Goal: Information Seeking & Learning: Learn about a topic

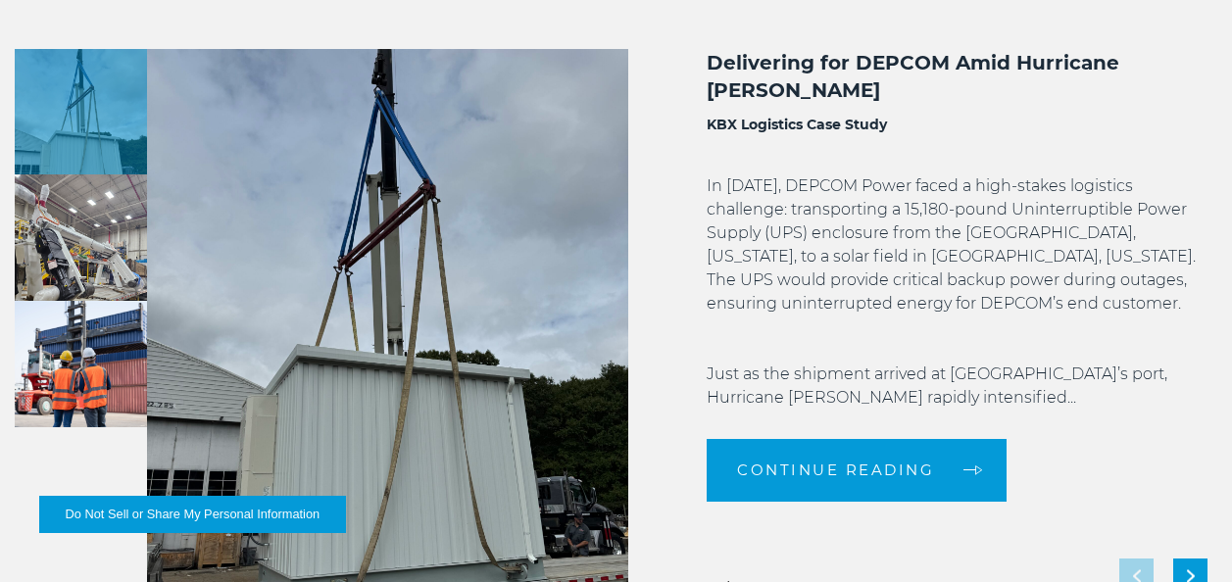
scroll to position [4358, 0]
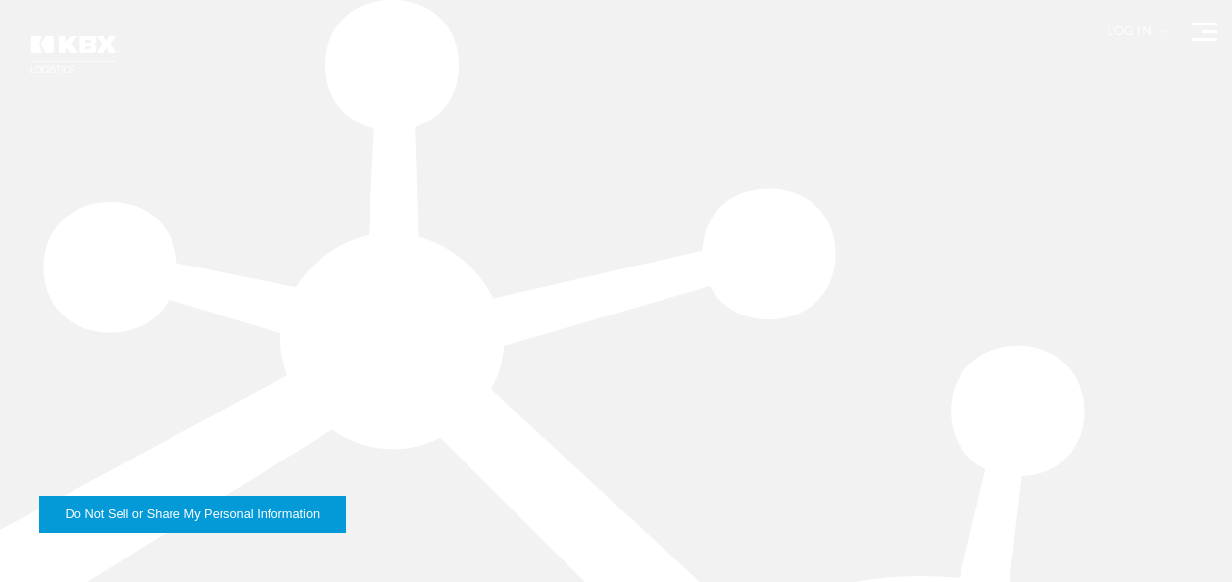
click at [1204, 30] on span at bounding box center [1209, 31] width 16 height 3
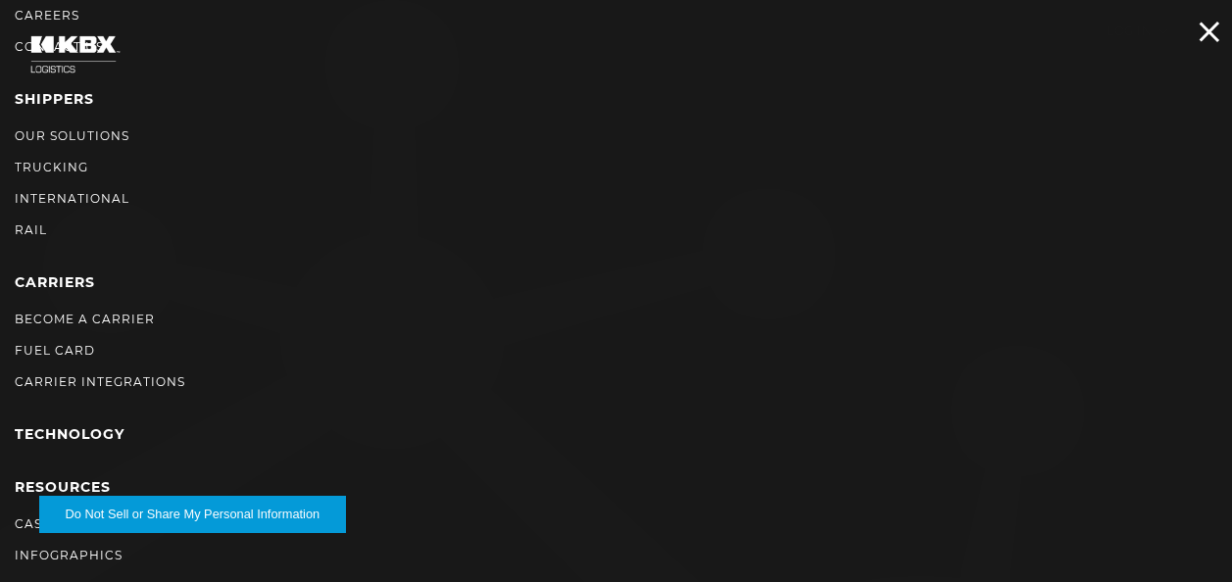
scroll to position [261, 0]
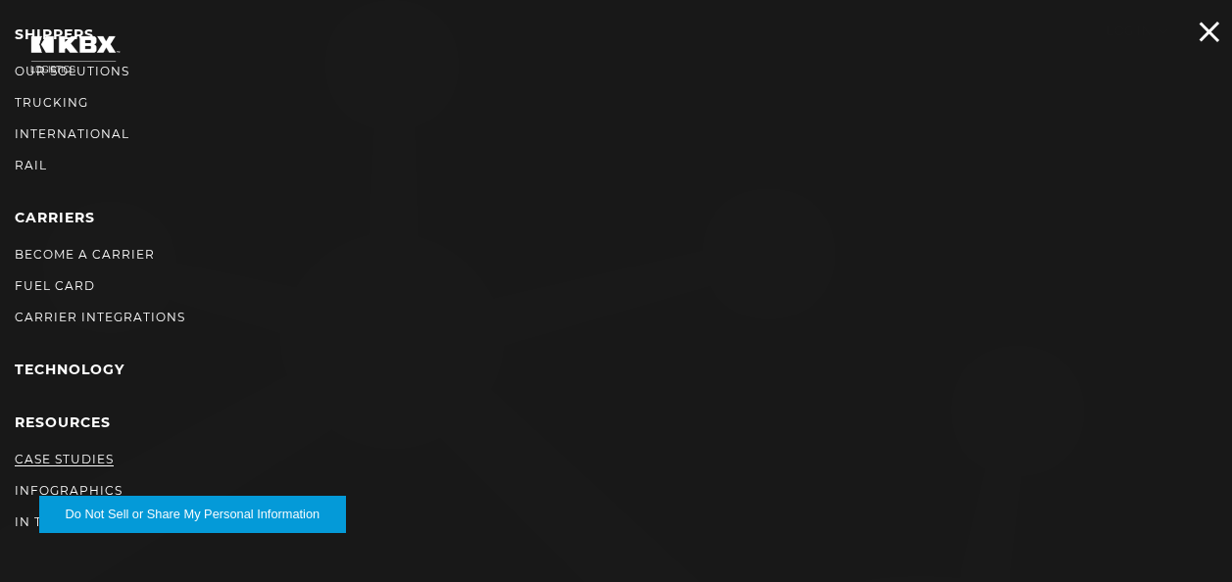
click at [59, 460] on link "Case Studies" at bounding box center [64, 459] width 99 height 15
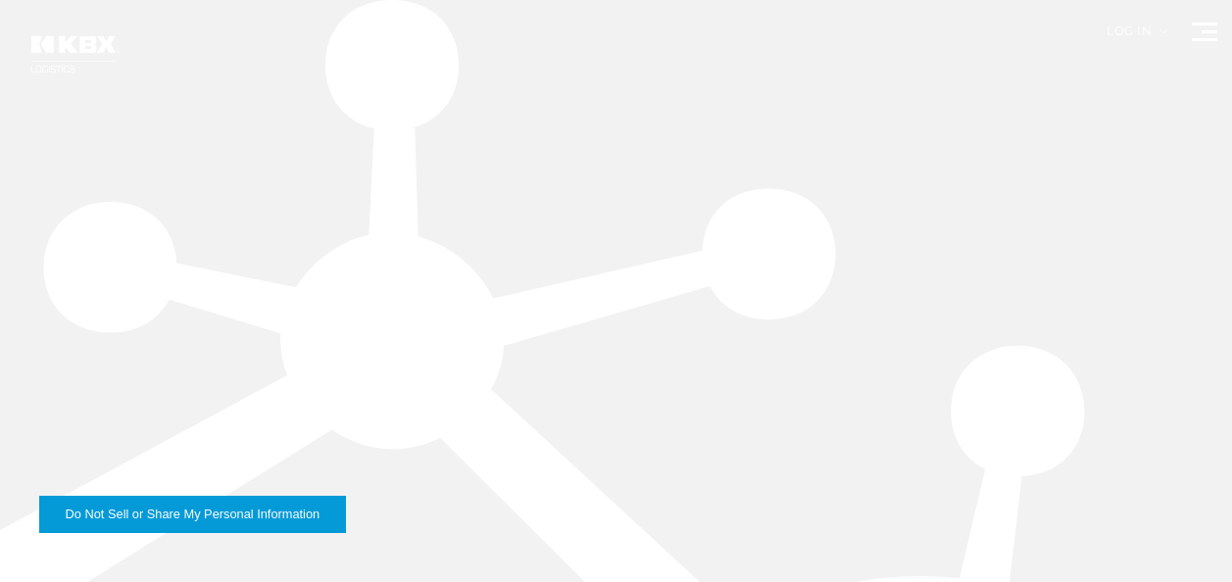
click at [136, 518] on button "Do Not Sell or Share My Personal Information" at bounding box center [192, 514] width 307 height 37
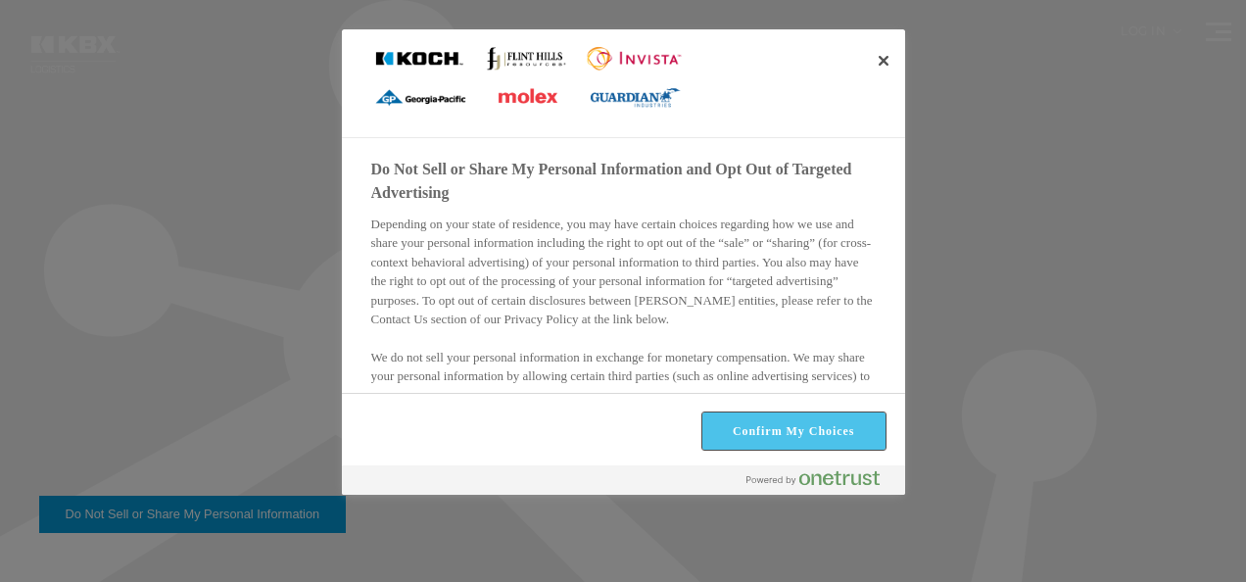
click at [814, 432] on button "Confirm My Choices" at bounding box center [794, 430] width 183 height 37
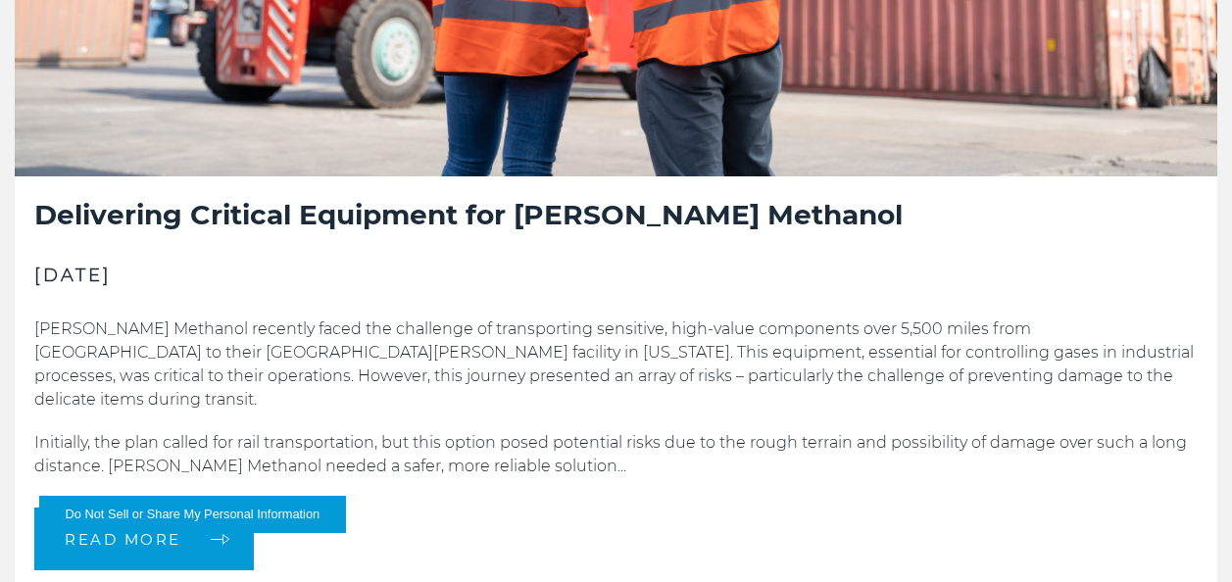
scroll to position [4756, 0]
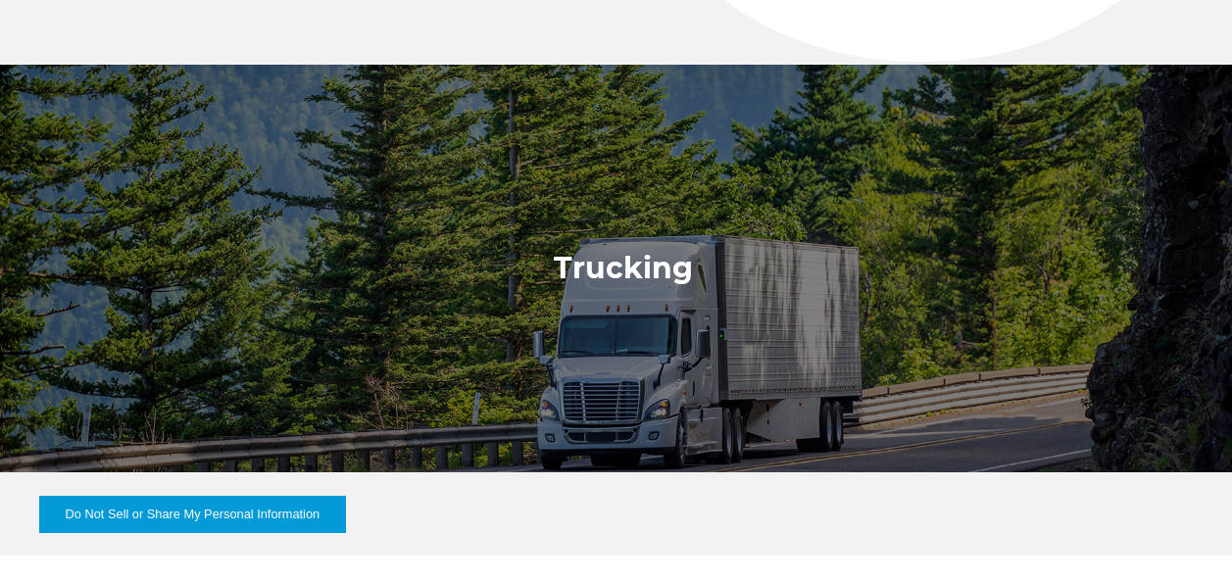
scroll to position [1176, 0]
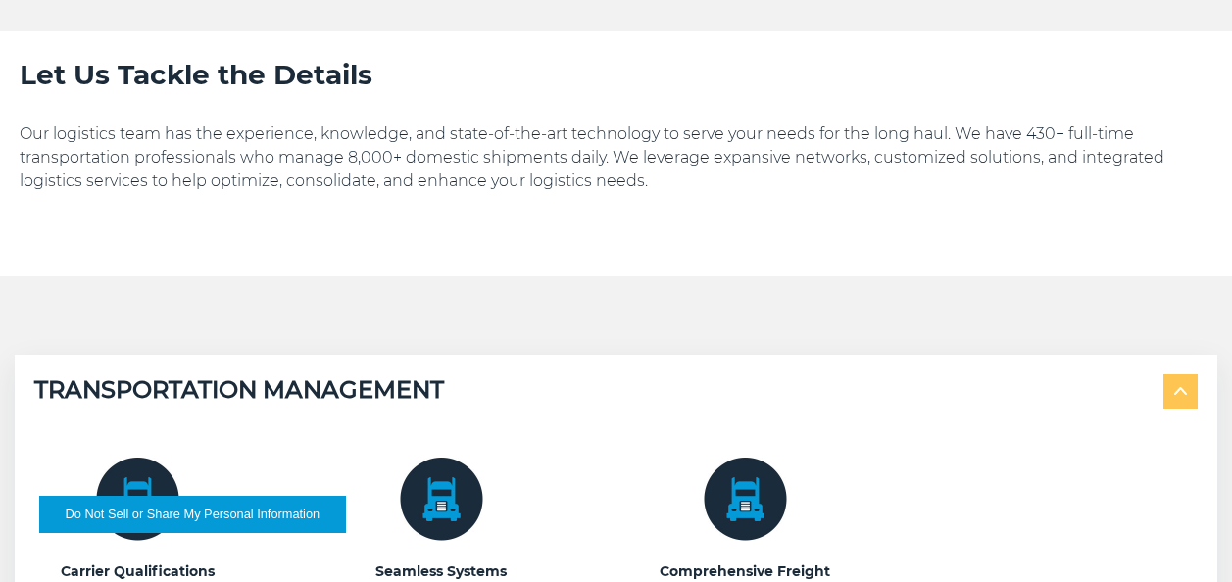
scroll to position [1666, 0]
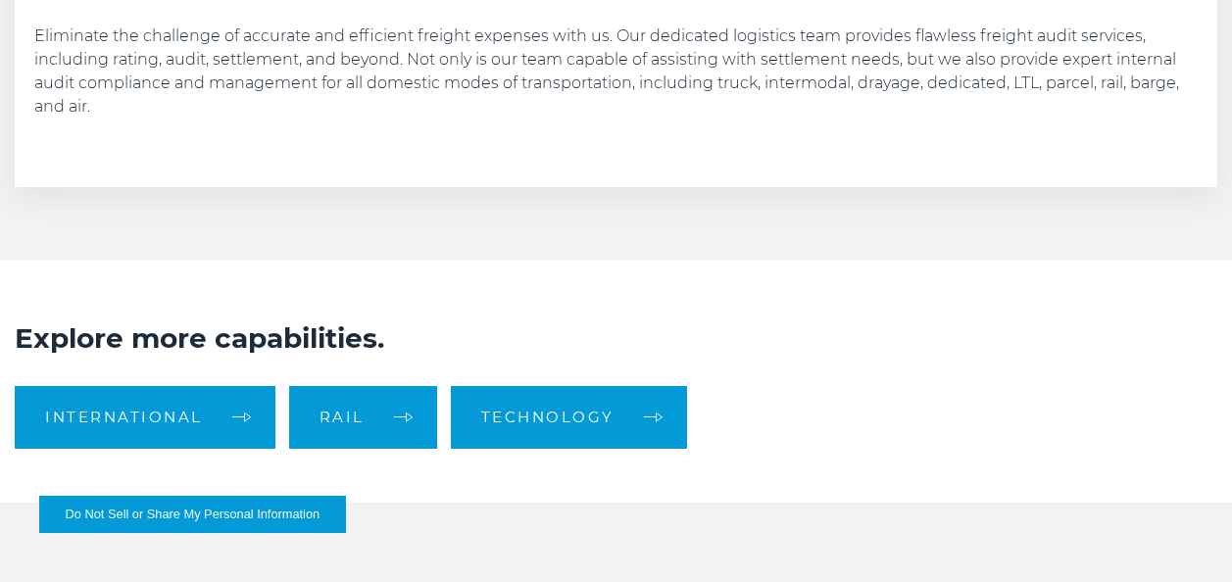
scroll to position [3156, 0]
